Goal: Information Seeking & Learning: Compare options

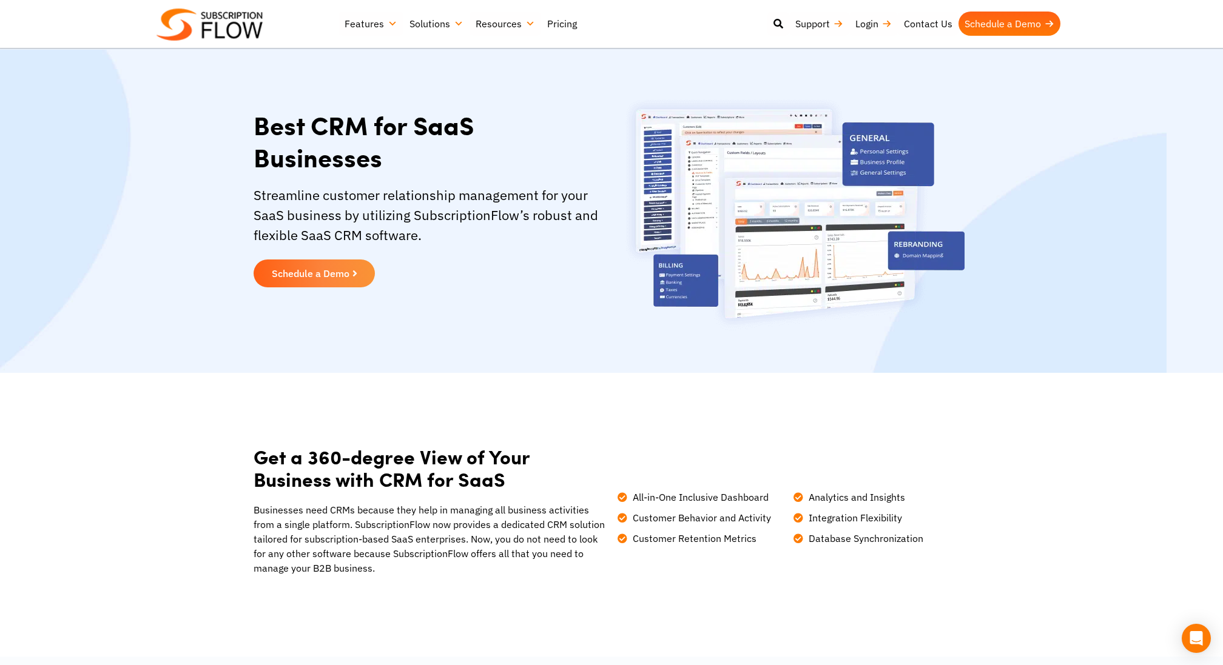
click at [564, 25] on link "Pricing" at bounding box center [562, 24] width 42 height 24
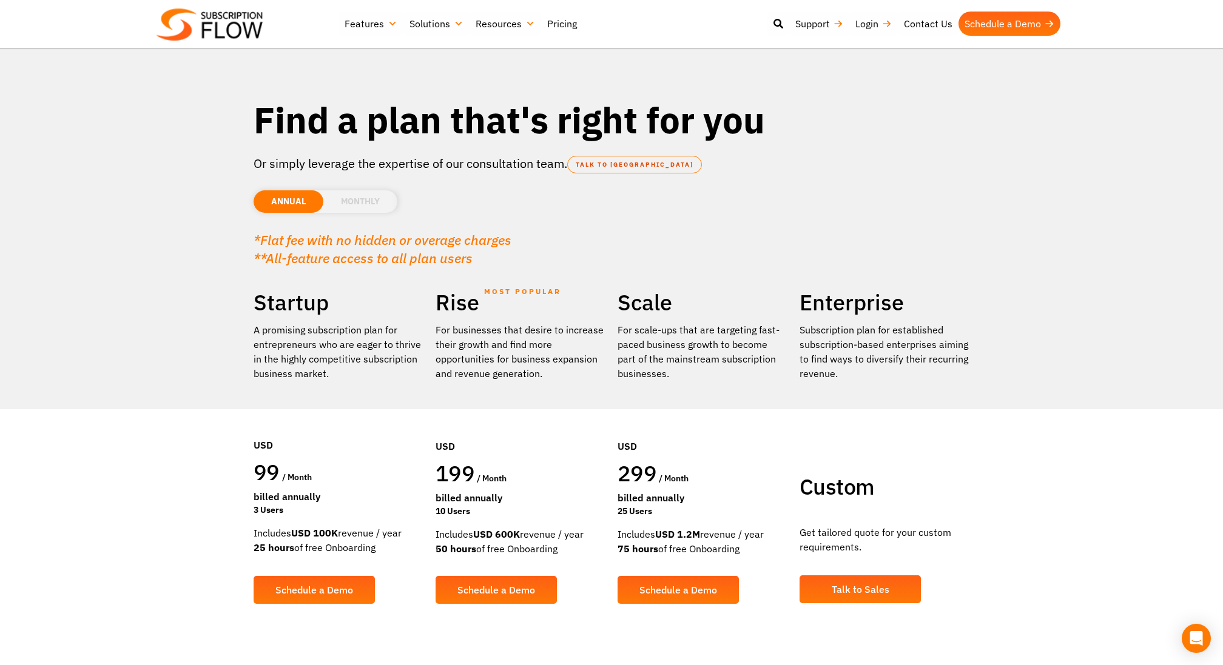
drag, startPoint x: 261, startPoint y: 499, endPoint x: 359, endPoint y: 497, distance: 97.7
click at [359, 497] on div "Billed Annually" at bounding box center [339, 497] width 170 height 15
click at [328, 480] on div "99 / month" at bounding box center [339, 474] width 170 height 31
drag, startPoint x: 323, startPoint y: 540, endPoint x: 354, endPoint y: 541, distance: 30.9
click at [354, 541] on div "Includes USD 100K revenue / year 25 hours of free Onboarding" at bounding box center [339, 540] width 170 height 29
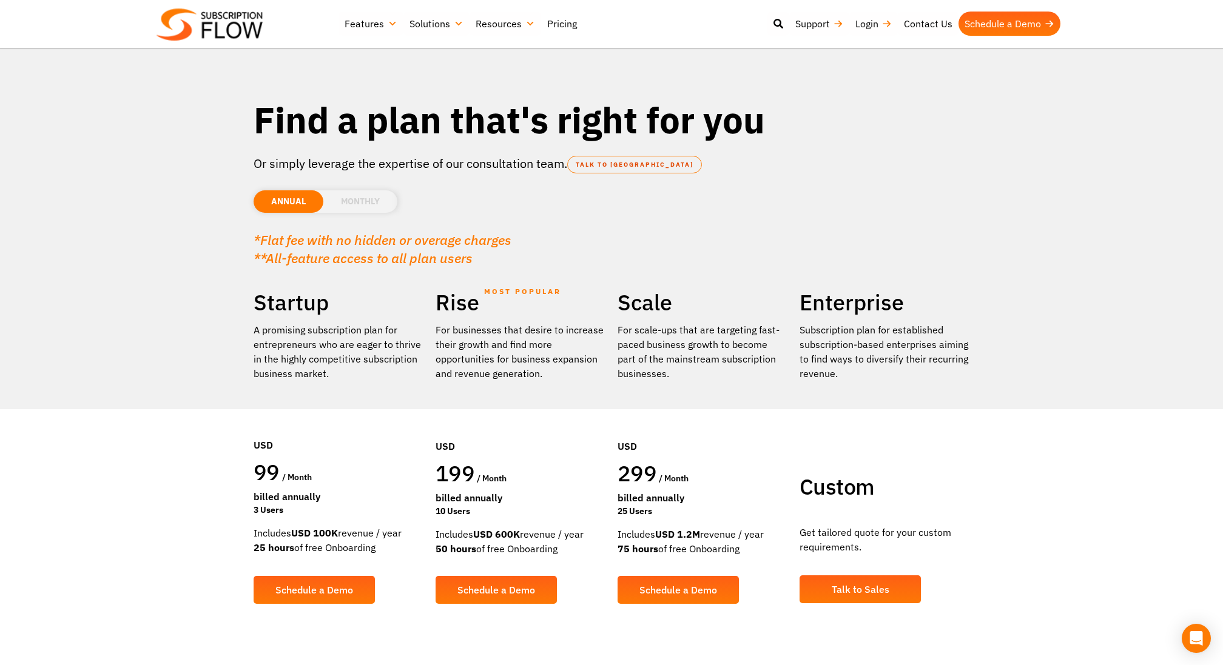
click at [437, 462] on div "USD 199 / month Billed Annually 10 Users" at bounding box center [521, 459] width 170 height 136
drag, startPoint x: 437, startPoint y: 462, endPoint x: 464, endPoint y: 467, distance: 27.6
click at [464, 467] on span "199" at bounding box center [455, 473] width 39 height 29
drag, startPoint x: 440, startPoint y: 471, endPoint x: 522, endPoint y: 471, distance: 81.3
click at [522, 471] on div "199 / month" at bounding box center [521, 475] width 170 height 31
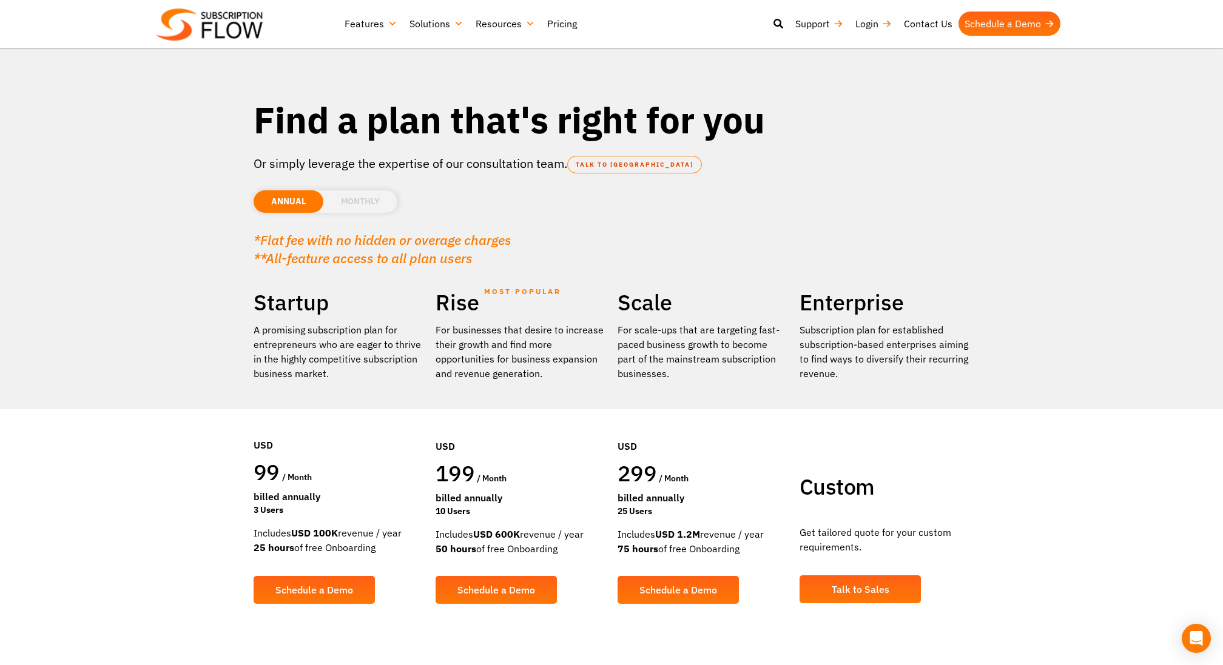
drag, startPoint x: 477, startPoint y: 534, endPoint x: 516, endPoint y: 533, distance: 39.5
click at [516, 533] on strong "USD 600K" at bounding box center [496, 534] width 47 height 12
drag, startPoint x: 620, startPoint y: 477, endPoint x: 679, endPoint y: 477, distance: 59.5
click at [679, 477] on div "299 / month" at bounding box center [703, 475] width 170 height 31
drag, startPoint x: 619, startPoint y: 471, endPoint x: 681, endPoint y: 471, distance: 61.9
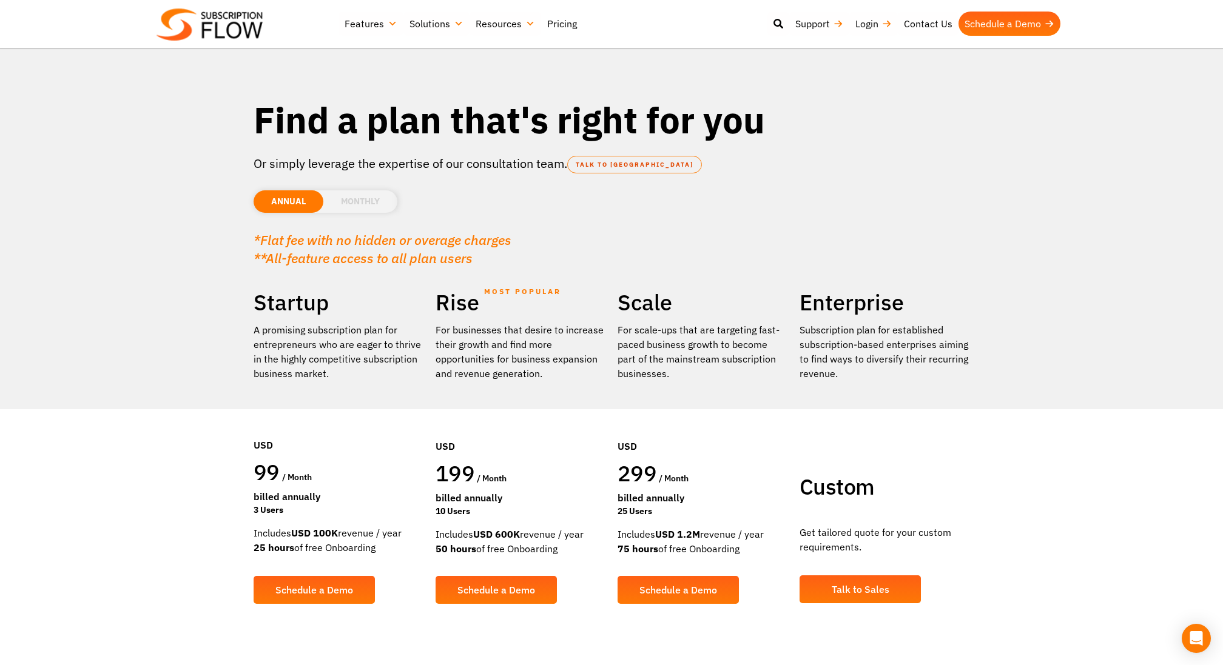
click at [681, 471] on div "299 / month" at bounding box center [703, 475] width 170 height 31
drag, startPoint x: 616, startPoint y: 478, endPoint x: 704, endPoint y: 553, distance: 116.2
click at [704, 554] on div "Scale For scale-ups that are targeting fast-paced business growth to become par…" at bounding box center [703, 456] width 182 height 334
drag, startPoint x: 437, startPoint y: 473, endPoint x: 591, endPoint y: 554, distance: 173.7
click at [591, 554] on div "Rise MOST POPULAR For businesses that desire to increase their growth and find …" at bounding box center [521, 456] width 182 height 334
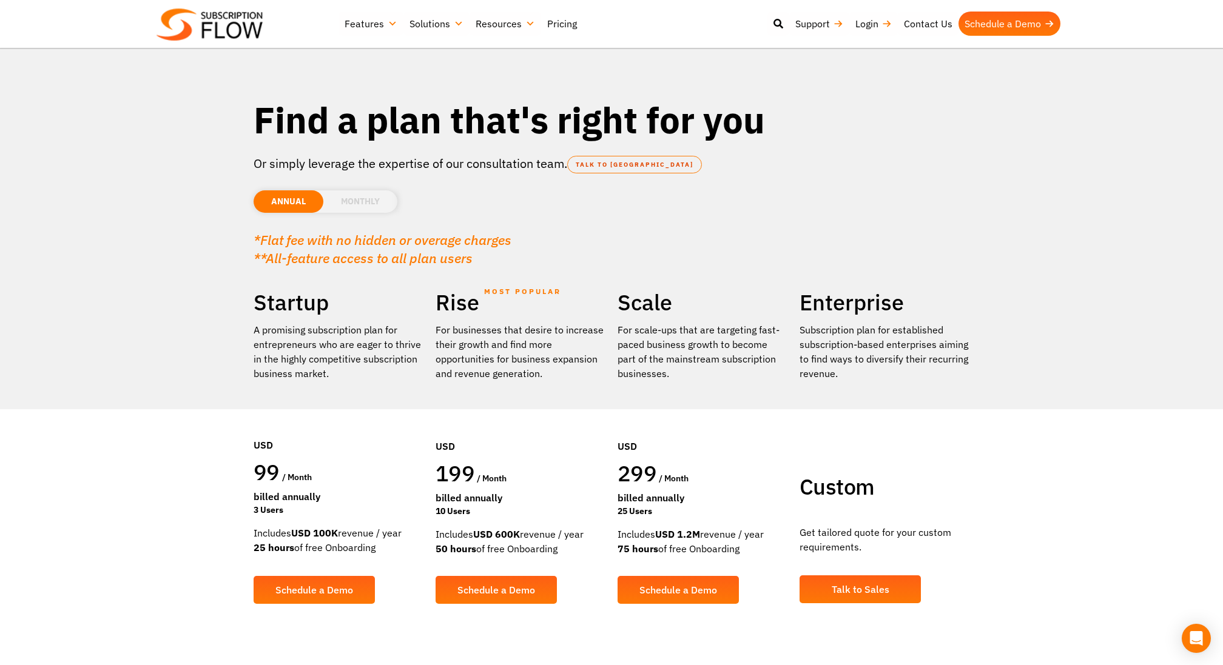
drag, startPoint x: 591, startPoint y: 554, endPoint x: 442, endPoint y: 455, distance: 179.0
click at [442, 455] on div "Rise MOST POPULAR For businesses that desire to increase their growth and find …" at bounding box center [521, 456] width 182 height 334
click at [208, 511] on section "Find a plan that's right for you Or simply leverage the expertise of our consul…" at bounding box center [611, 335] width 1223 height 671
